Goal: Complete application form

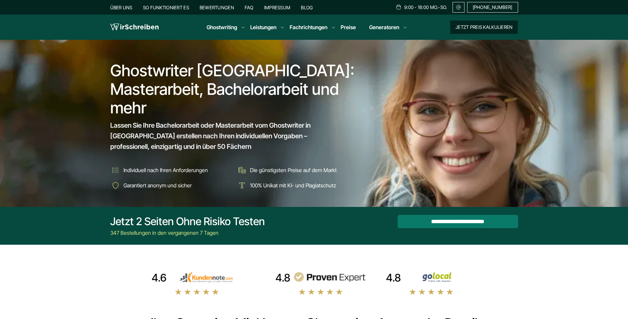
click at [479, 30] on button "Jetzt Preis kalkulieren" at bounding box center [484, 27] width 68 height 13
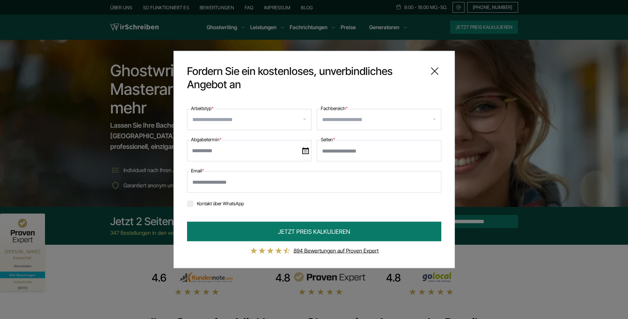
click at [290, 119] on input "Arbeitstyp *" at bounding box center [251, 119] width 119 height 11
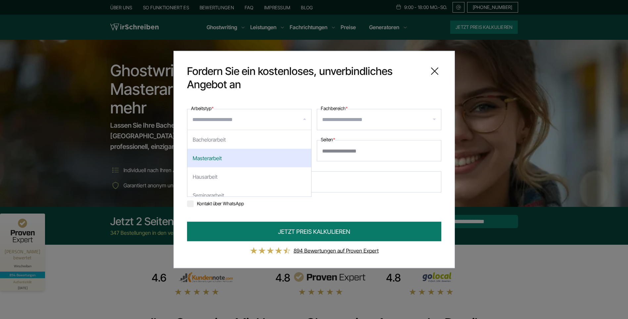
scroll to position [33, 0]
click at [224, 162] on div "Seminararbeit" at bounding box center [249, 162] width 124 height 19
select select "**"
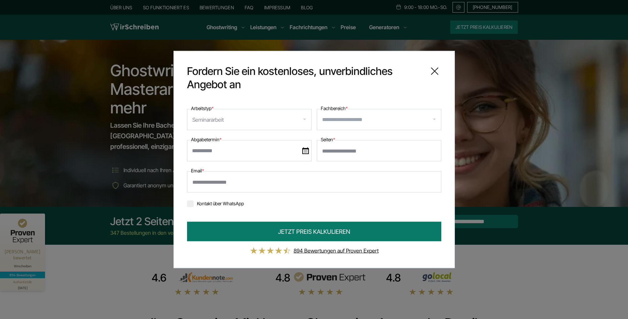
click at [361, 121] on input "Fachbereich *" at bounding box center [381, 119] width 119 height 11
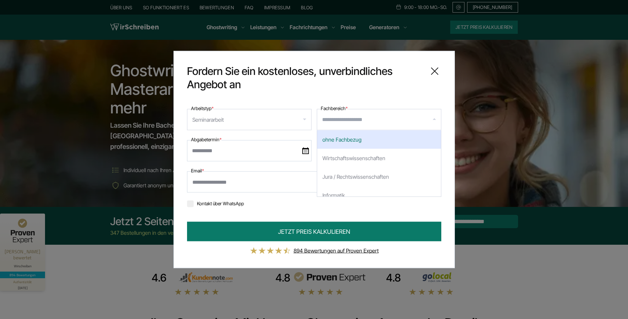
type input "*"
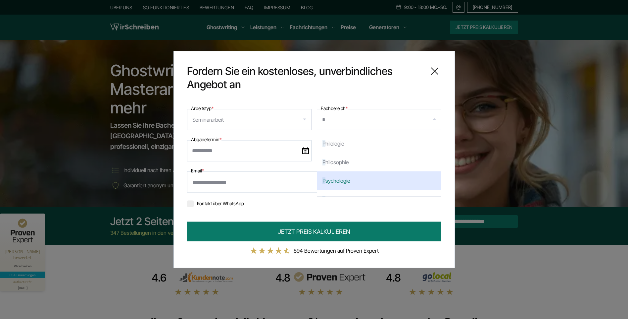
click at [358, 183] on div "P sychologie" at bounding box center [379, 180] width 124 height 19
select select "***"
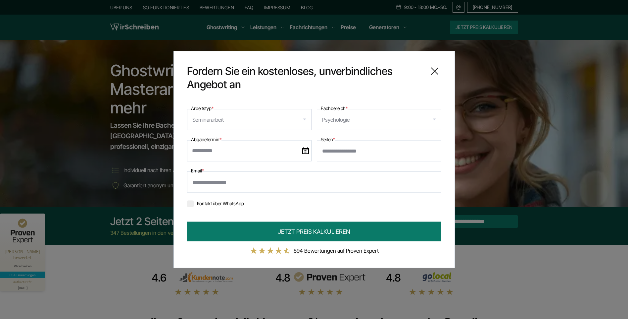
click at [241, 152] on input "text" at bounding box center [249, 150] width 124 height 21
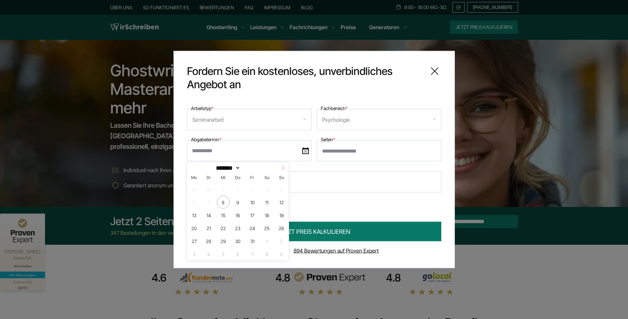
click at [283, 168] on icon at bounding box center [283, 167] width 5 height 5
click at [191, 168] on icon at bounding box center [192, 167] width 5 height 5
select select "*"
click at [255, 238] on span "31" at bounding box center [252, 240] width 13 height 13
type input "**********"
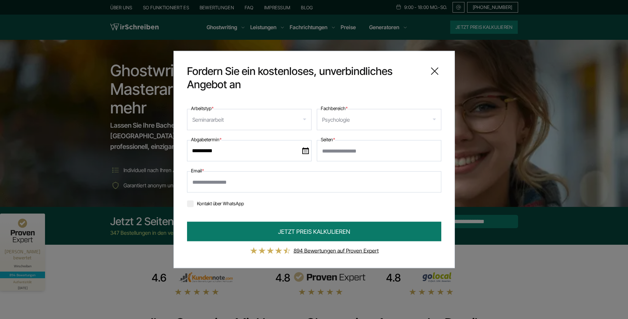
click at [340, 151] on input "Seiten *" at bounding box center [379, 150] width 124 height 21
type input "*"
click at [255, 183] on input "Email *" at bounding box center [314, 181] width 254 height 21
type input "**********"
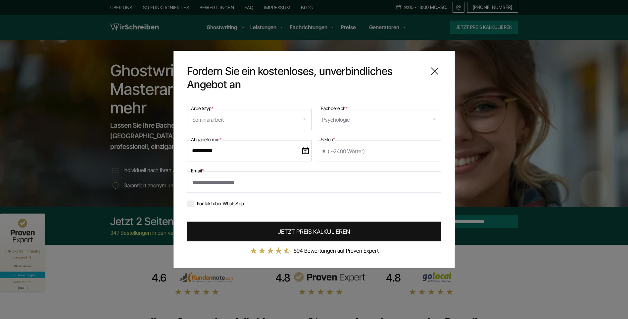
click at [276, 236] on button "JETZT PREIS KALKULIEREN" at bounding box center [314, 231] width 254 height 20
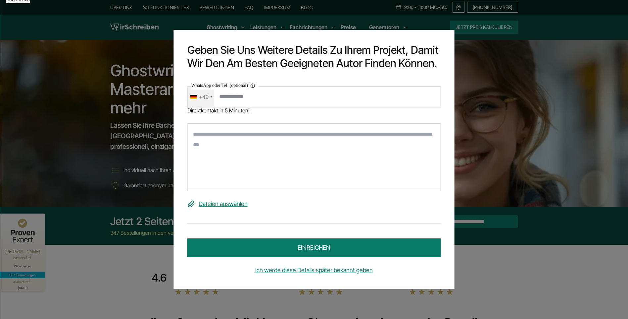
click at [208, 97] on div "+49" at bounding box center [204, 96] width 10 height 11
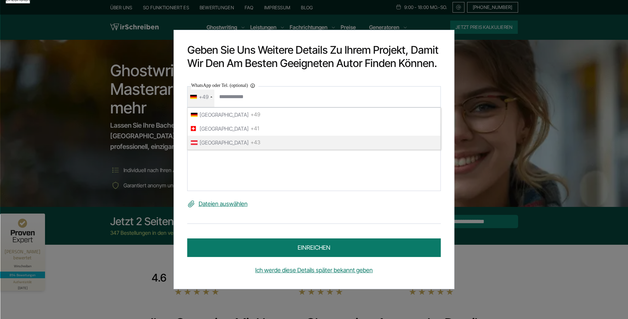
click at [215, 141] on span "[GEOGRAPHIC_DATA]" at bounding box center [224, 142] width 49 height 11
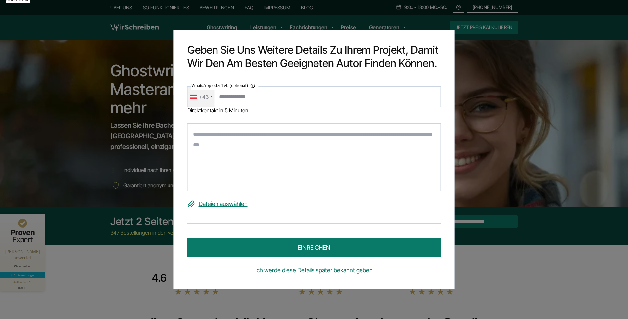
type input "**********"
click at [221, 135] on textarea at bounding box center [314, 157] width 254 height 68
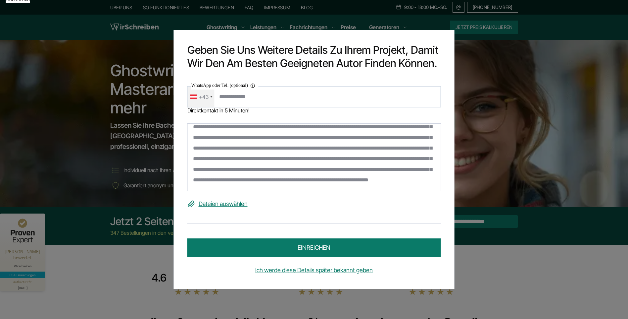
scroll to position [0, 0]
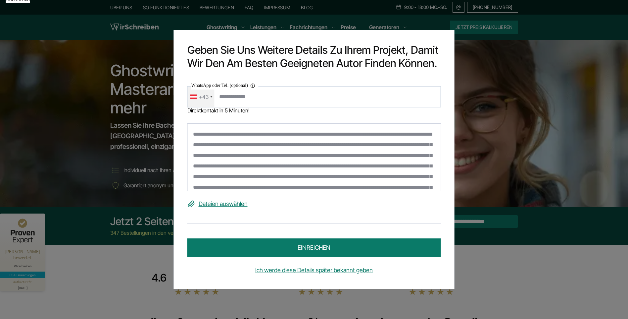
click at [300, 156] on textarea at bounding box center [314, 157] width 254 height 68
click at [337, 166] on textarea at bounding box center [314, 157] width 254 height 68
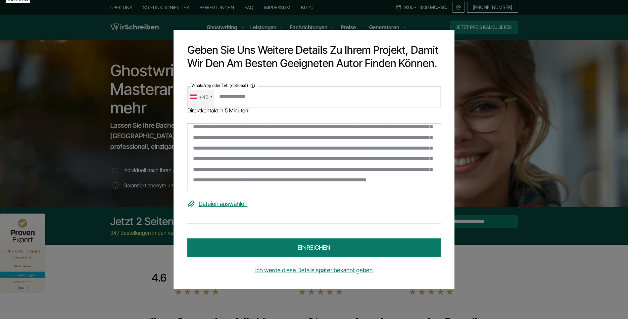
scroll to position [71, 0]
click at [376, 182] on textarea at bounding box center [314, 157] width 254 height 68
click at [344, 156] on textarea at bounding box center [314, 157] width 254 height 68
click at [312, 134] on textarea at bounding box center [314, 157] width 254 height 68
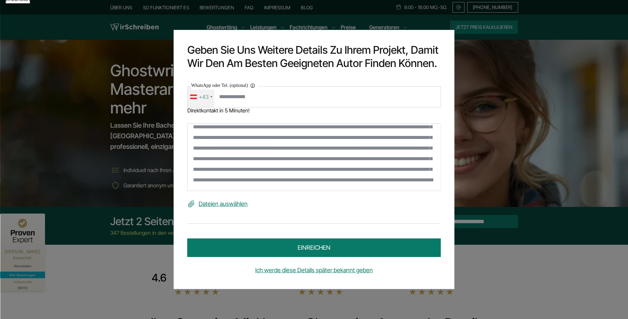
click at [219, 134] on textarea at bounding box center [314, 157] width 254 height 68
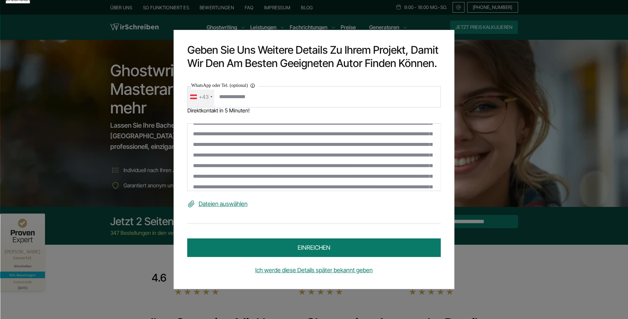
scroll to position [33, 0]
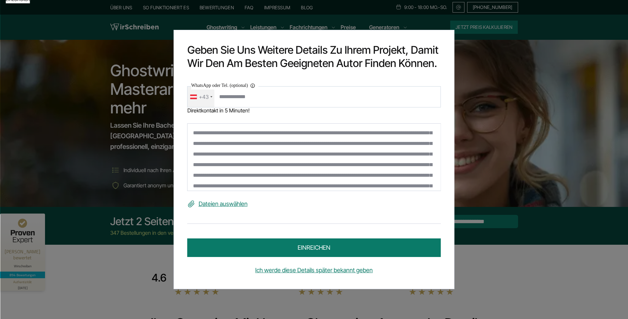
click at [243, 154] on textarea at bounding box center [314, 157] width 254 height 68
drag, startPoint x: 428, startPoint y: 165, endPoint x: 422, endPoint y: 166, distance: 6.0
click at [422, 166] on textarea at bounding box center [314, 157] width 254 height 68
click at [270, 165] on textarea at bounding box center [314, 157] width 254 height 68
click at [247, 164] on textarea at bounding box center [314, 157] width 254 height 68
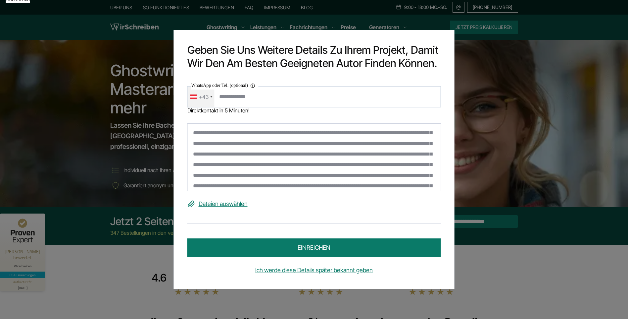
click at [389, 164] on textarea at bounding box center [314, 157] width 254 height 68
click at [366, 176] on textarea at bounding box center [314, 157] width 254 height 68
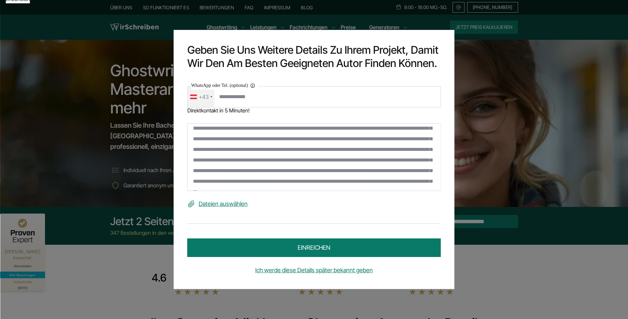
scroll to position [81, 0]
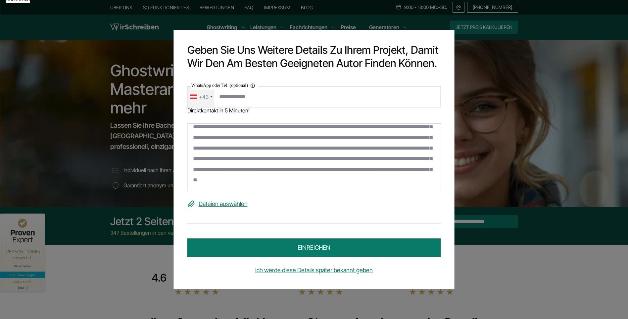
click at [252, 148] on textarea at bounding box center [314, 157] width 254 height 68
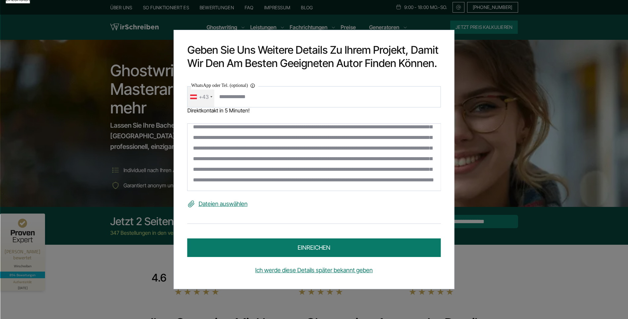
click at [251, 147] on textarea at bounding box center [314, 157] width 254 height 68
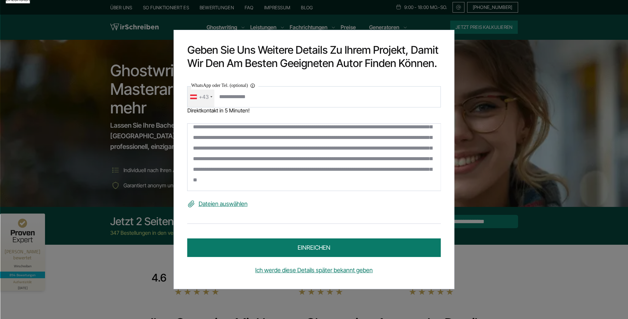
click at [201, 159] on textarea at bounding box center [314, 157] width 254 height 68
click at [310, 159] on textarea at bounding box center [314, 157] width 254 height 68
click at [270, 169] on textarea at bounding box center [314, 157] width 254 height 68
click at [290, 169] on textarea at bounding box center [314, 157] width 254 height 68
click at [236, 179] on textarea at bounding box center [314, 157] width 254 height 68
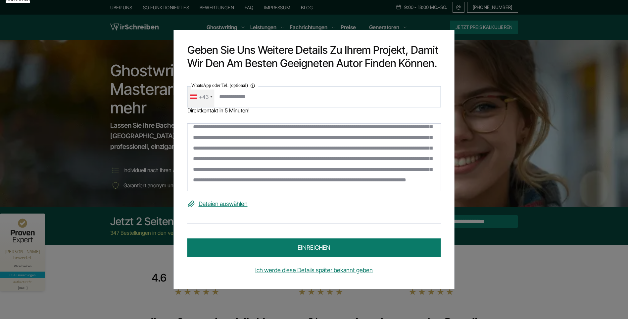
scroll to position [138, 0]
click at [228, 199] on label "Dateien auswählen" at bounding box center [314, 203] width 254 height 11
click at [0, 0] on input "Dateien auswählen" at bounding box center [0, 0] width 0 height 0
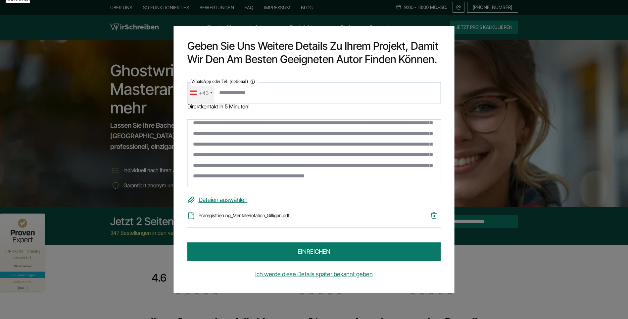
click at [218, 199] on label "Dateien auswählen" at bounding box center [314, 199] width 254 height 11
click at [0, 0] on input "Dateien auswählen" at bounding box center [0, 0] width 0 height 0
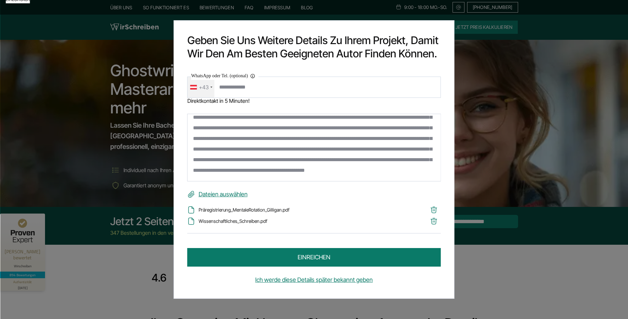
click at [212, 194] on label "Dateien auswählen" at bounding box center [314, 194] width 254 height 11
click at [0, 0] on input "Dateien auswählen" at bounding box center [0, 0] width 0 height 0
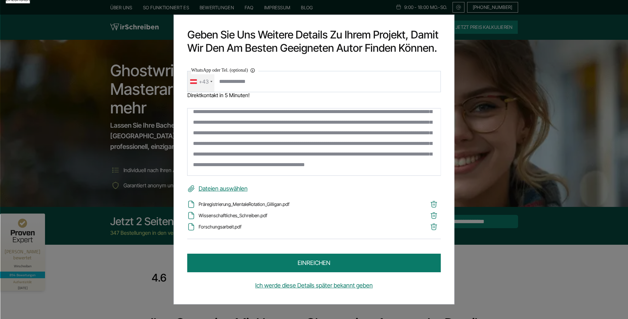
click at [212, 187] on label "Dateien auswählen" at bounding box center [314, 188] width 254 height 11
click at [0, 0] on input "Dateien auswählen" at bounding box center [0, 0] width 0 height 0
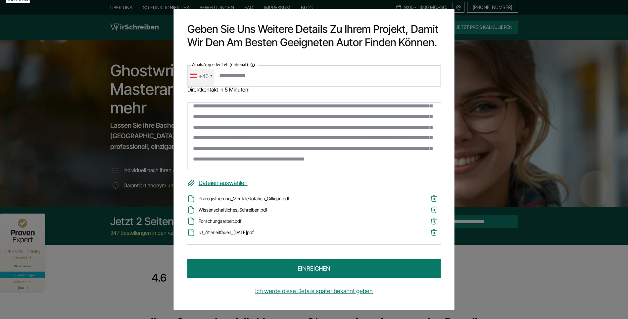
click at [211, 183] on label "Dateien auswählen" at bounding box center [314, 182] width 254 height 11
click at [0, 0] on input "Dateien auswählen" at bounding box center [0, 0] width 0 height 0
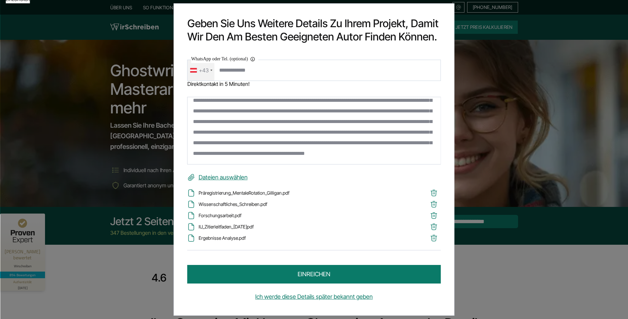
click at [216, 177] on label "Dateien auswählen" at bounding box center [314, 177] width 254 height 11
click at [0, 0] on input "Dateien auswählen" at bounding box center [0, 0] width 0 height 0
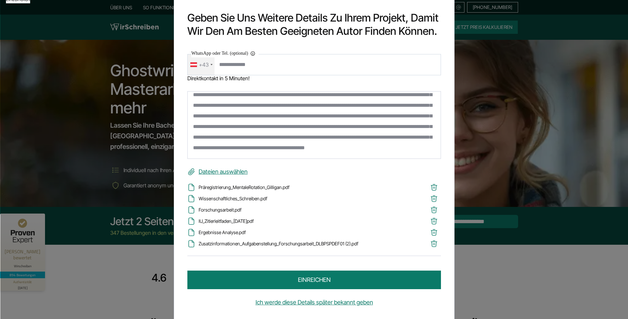
click at [203, 170] on label "Dateien auswählen" at bounding box center [314, 171] width 254 height 11
click at [0, 0] on input "Dateien auswählen" at bounding box center [0, 0] width 0 height 0
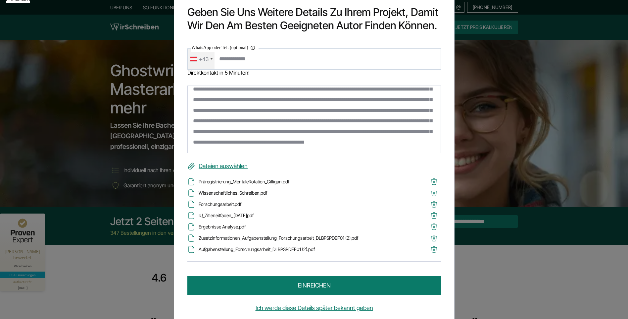
click at [211, 164] on label "Dateien auswählen" at bounding box center [314, 166] width 254 height 11
click at [0, 0] on input "Dateien auswählen" at bounding box center [0, 0] width 0 height 0
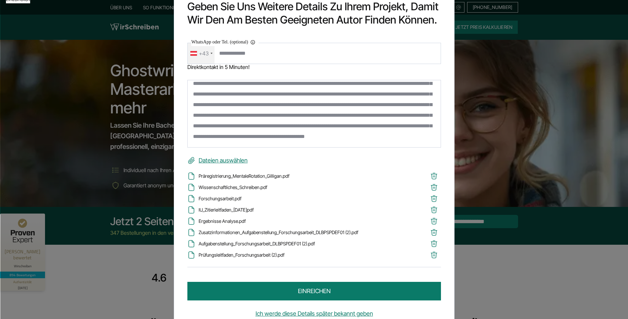
click at [212, 159] on label "Dateien auswählen" at bounding box center [314, 160] width 254 height 11
click at [0, 0] on input "Dateien auswählen" at bounding box center [0, 0] width 0 height 0
click at [308, 136] on textarea at bounding box center [314, 114] width 254 height 68
drag, startPoint x: 308, startPoint y: 136, endPoint x: 303, endPoint y: 155, distance: 19.8
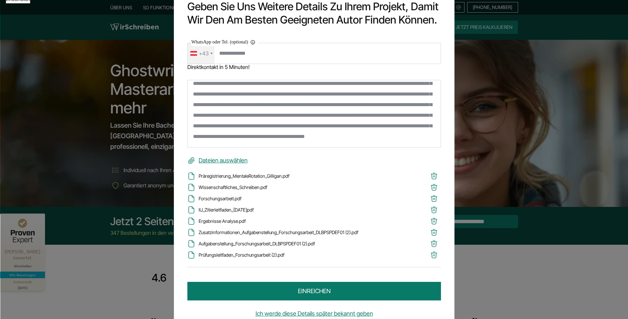
click at [303, 155] on label "Dateien auswählen" at bounding box center [314, 160] width 254 height 11
click at [0, 0] on input "Dateien auswählen" at bounding box center [0, 0] width 0 height 0
click at [307, 136] on textarea at bounding box center [314, 114] width 254 height 68
paste textarea "**********"
click at [306, 136] on textarea at bounding box center [314, 114] width 254 height 68
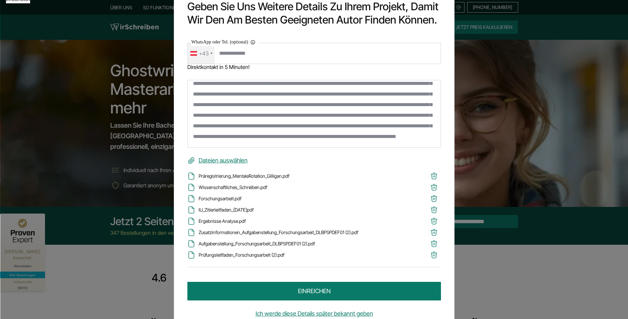
drag, startPoint x: 327, startPoint y: 136, endPoint x: 306, endPoint y: 138, distance: 21.0
click at [306, 138] on textarea at bounding box center [314, 114] width 254 height 68
click at [391, 136] on textarea at bounding box center [314, 114] width 254 height 68
drag, startPoint x: 208, startPoint y: 136, endPoint x: 191, endPoint y: 137, distance: 16.3
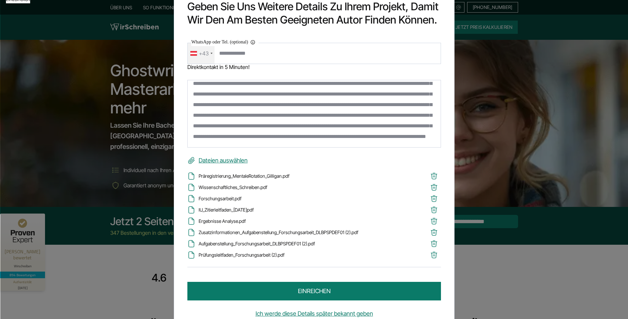
click at [191, 137] on textarea at bounding box center [314, 114] width 254 height 68
paste textarea "**********"
click at [190, 131] on textarea at bounding box center [314, 114] width 254 height 68
drag, startPoint x: 363, startPoint y: 134, endPoint x: 265, endPoint y: 134, distance: 97.3
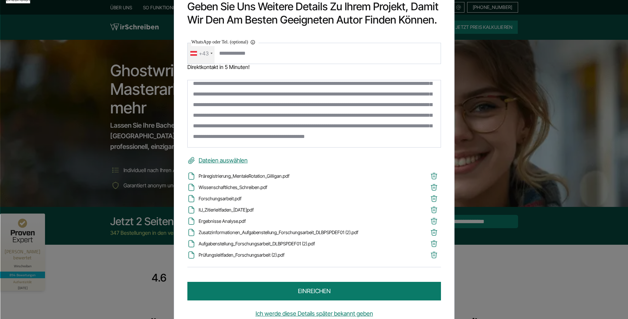
click at [265, 134] on textarea at bounding box center [314, 114] width 254 height 68
type textarea "**********"
click at [362, 287] on button "einreichen" at bounding box center [314, 290] width 254 height 19
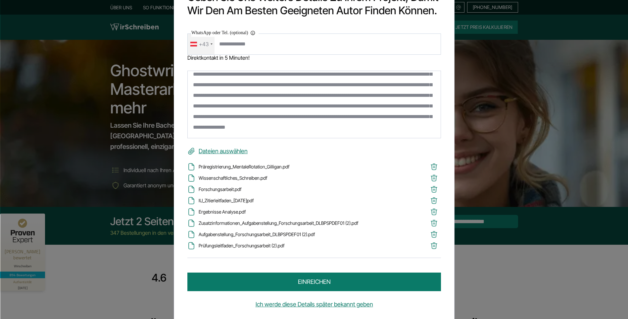
scroll to position [14, 0]
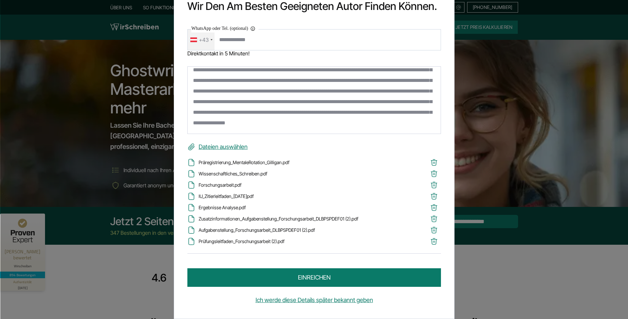
click at [317, 281] on button "einreichen" at bounding box center [314, 277] width 254 height 19
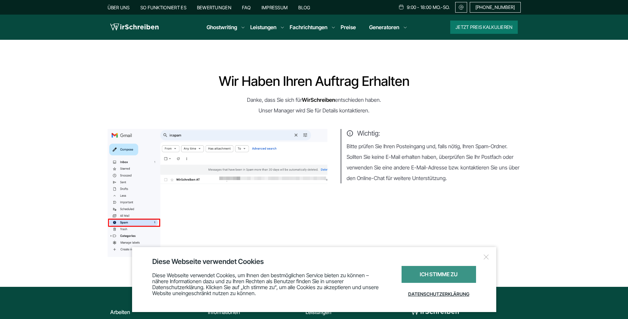
click at [464, 278] on div "Ich stimme zu" at bounding box center [439, 274] width 74 height 17
